Goal: Check status: Check status

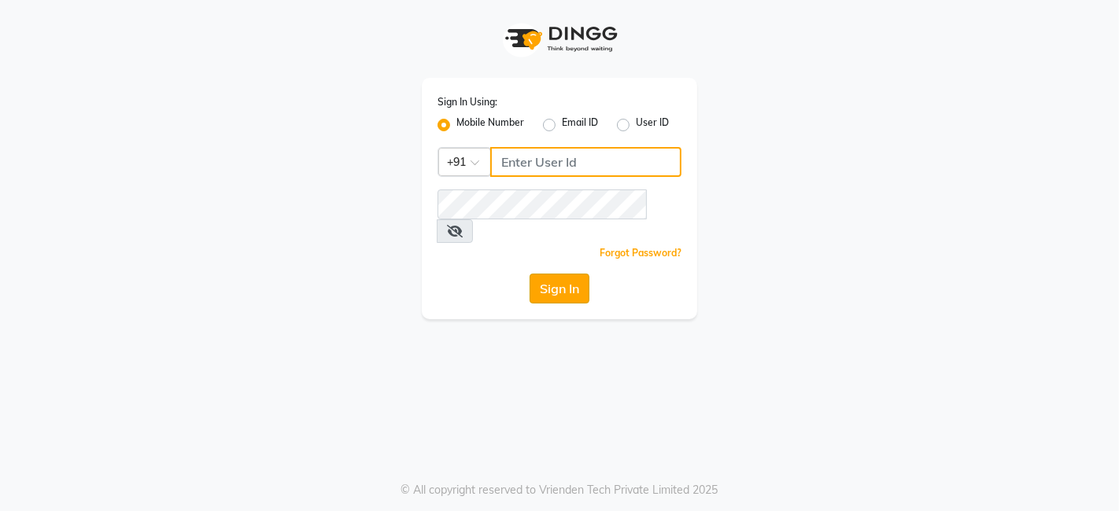
type input "9699483545"
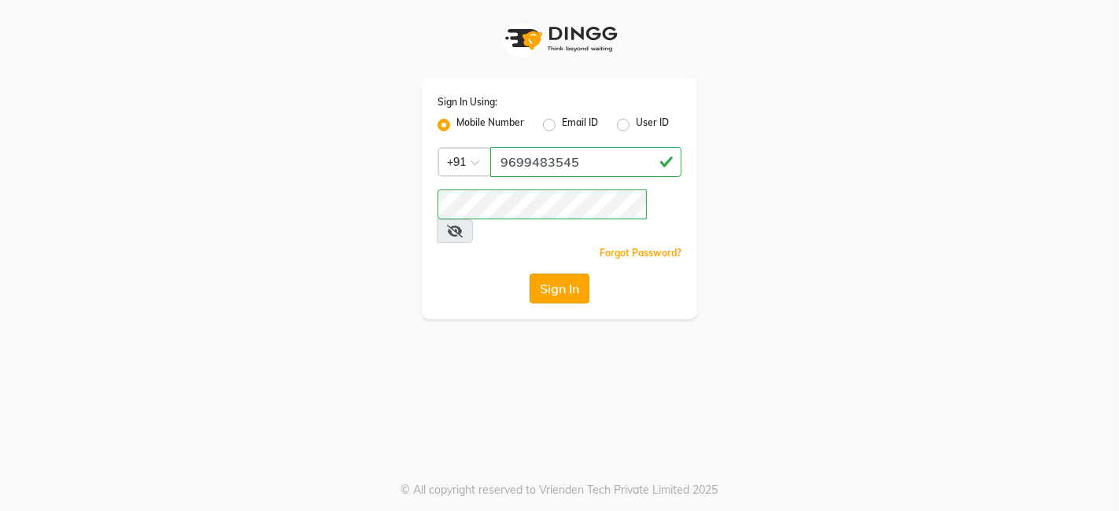
click at [557, 274] on button "Sign In" at bounding box center [559, 289] width 60 height 30
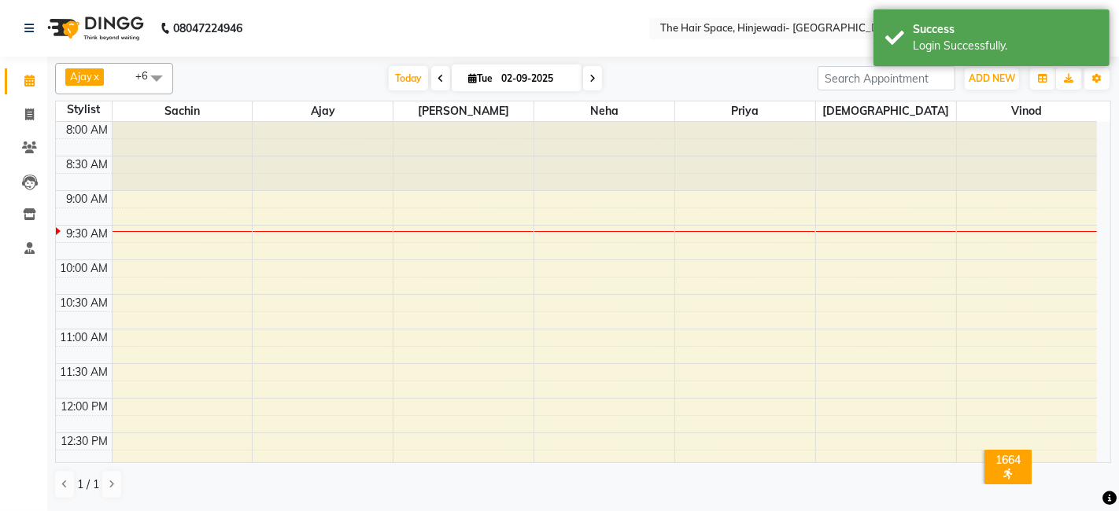
click at [441, 79] on span at bounding box center [440, 78] width 19 height 24
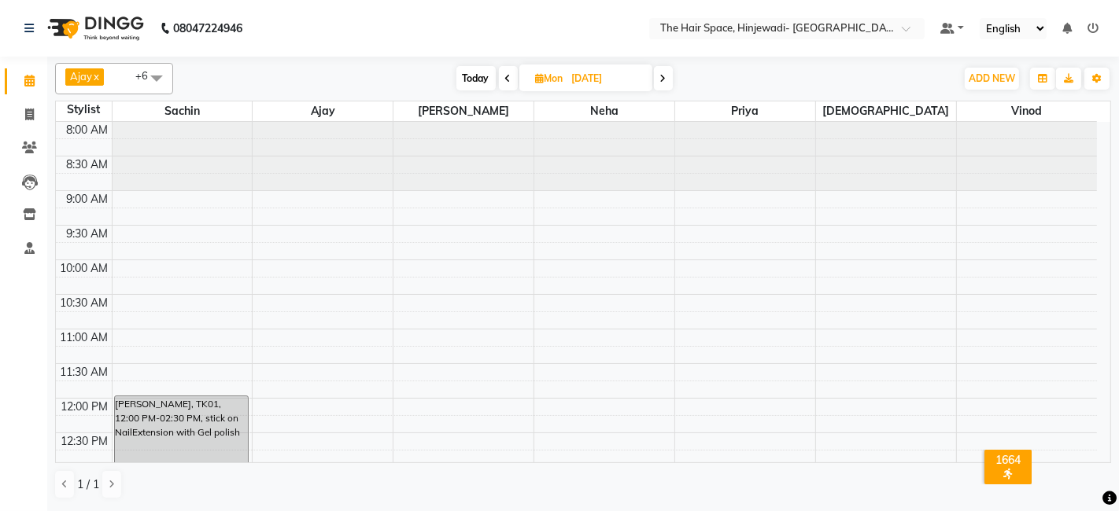
click at [667, 82] on span at bounding box center [663, 78] width 19 height 24
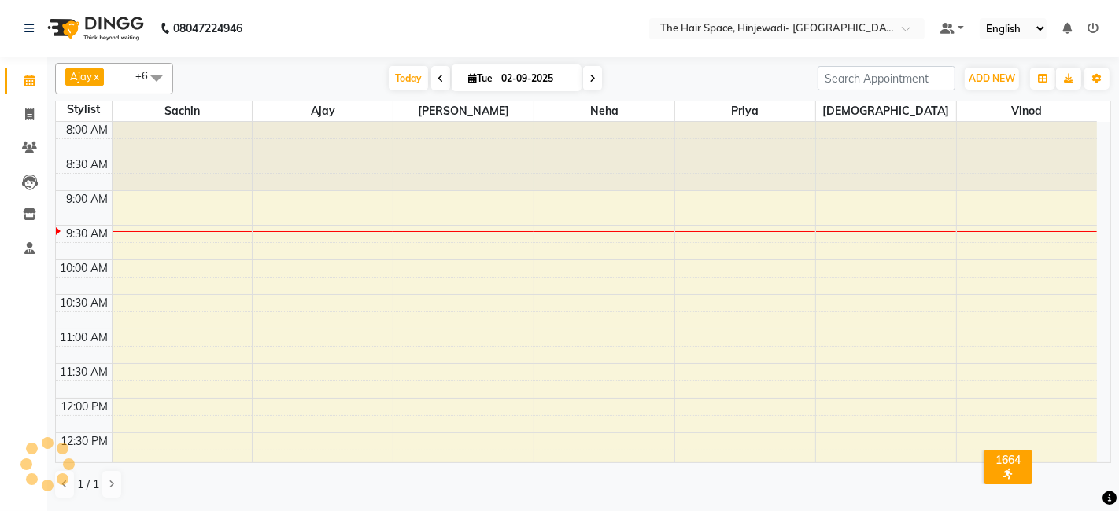
scroll to position [69, 0]
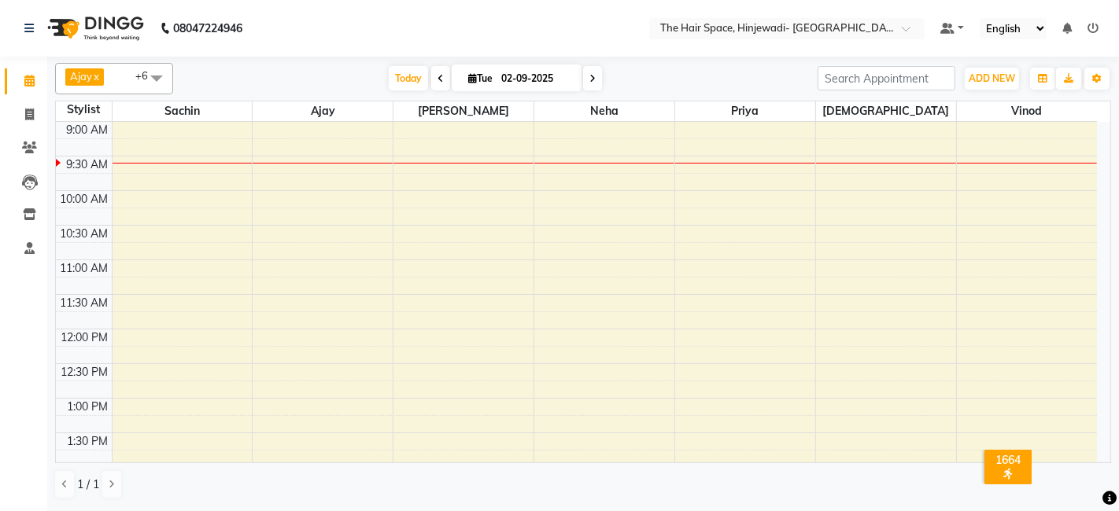
click at [437, 81] on icon at bounding box center [440, 78] width 6 height 9
type input "[DATE]"
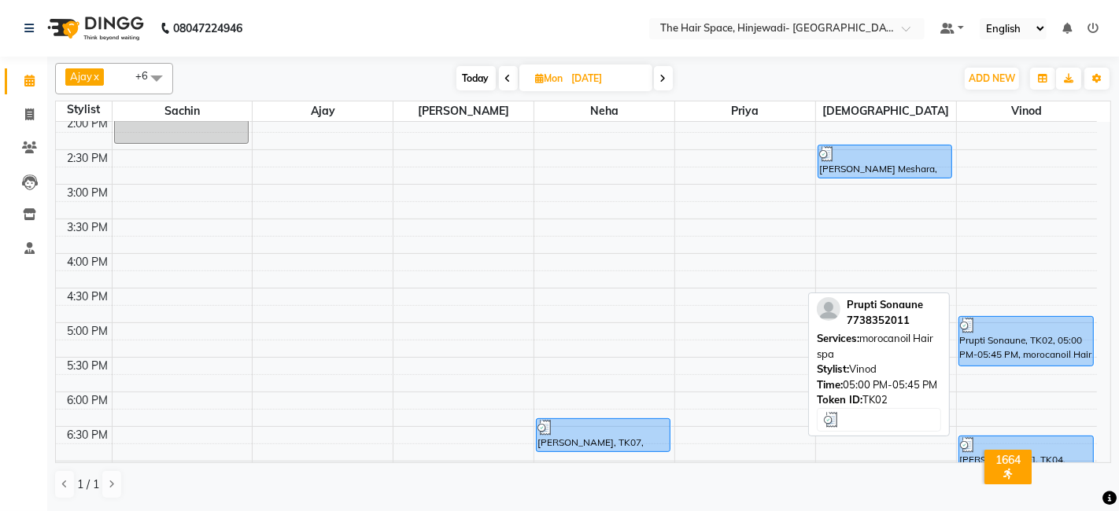
scroll to position [596, 0]
